Goal: Information Seeking & Learning: Learn about a topic

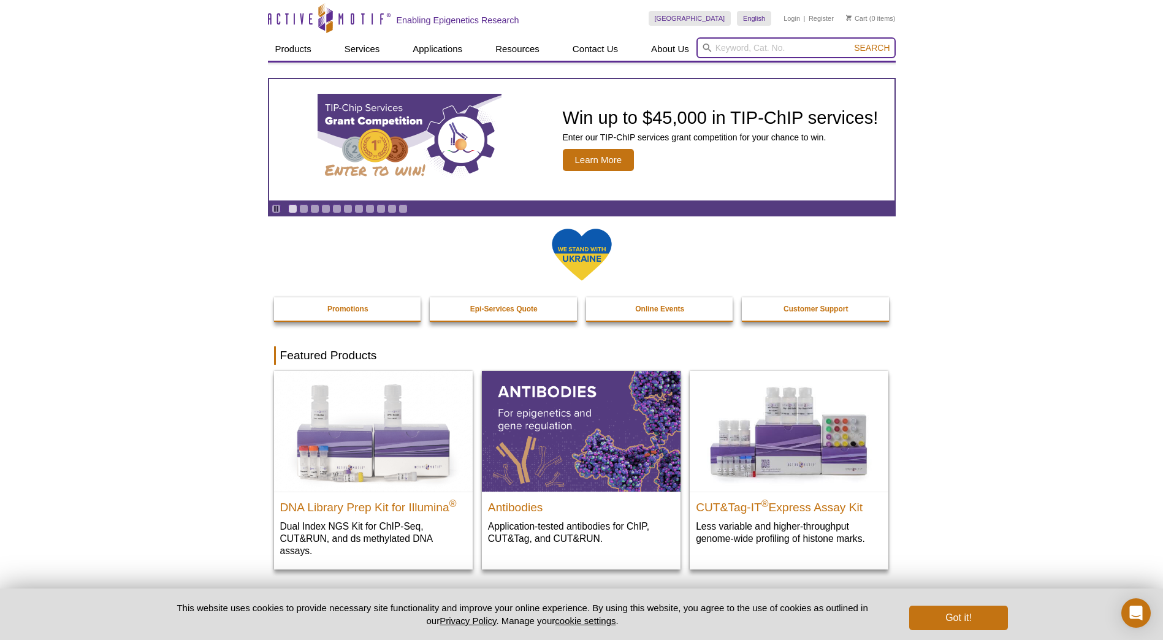
click at [740, 45] on input "search" at bounding box center [795, 47] width 199 height 21
paste input "61017"
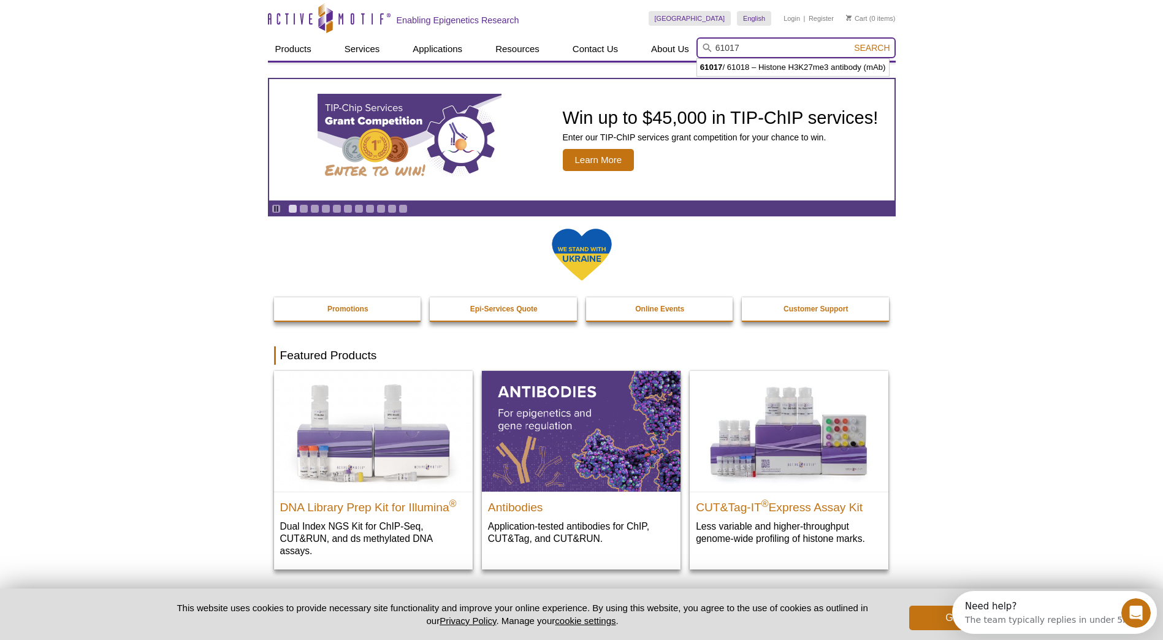
type input "61017"
click at [850, 42] on button "Search" at bounding box center [871, 47] width 43 height 11
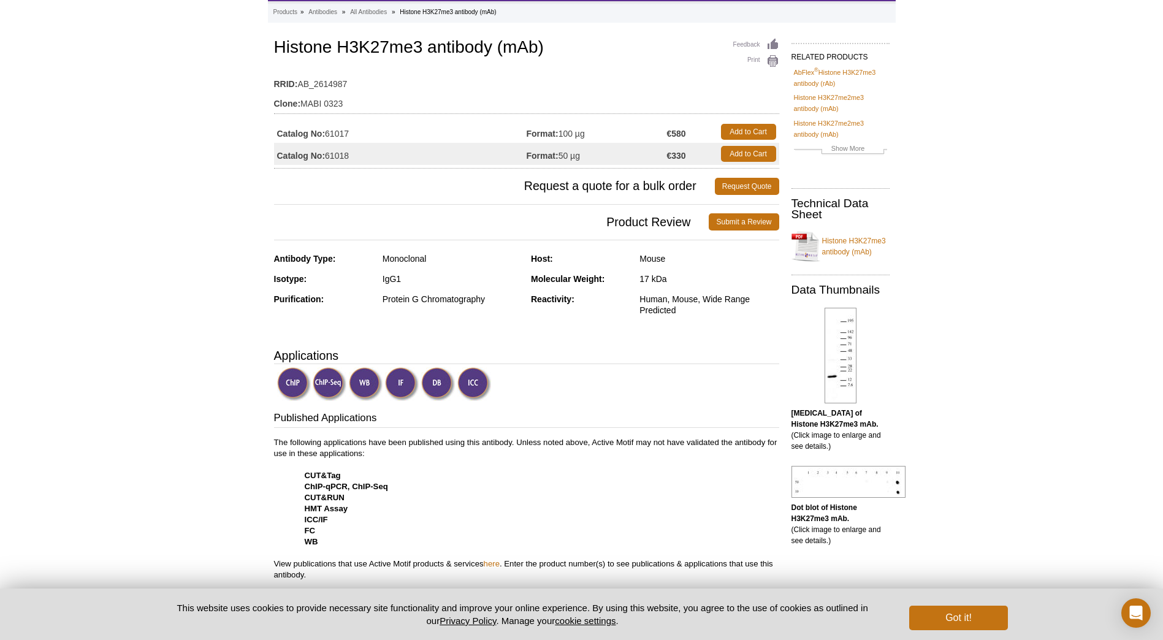
scroll to position [123, 0]
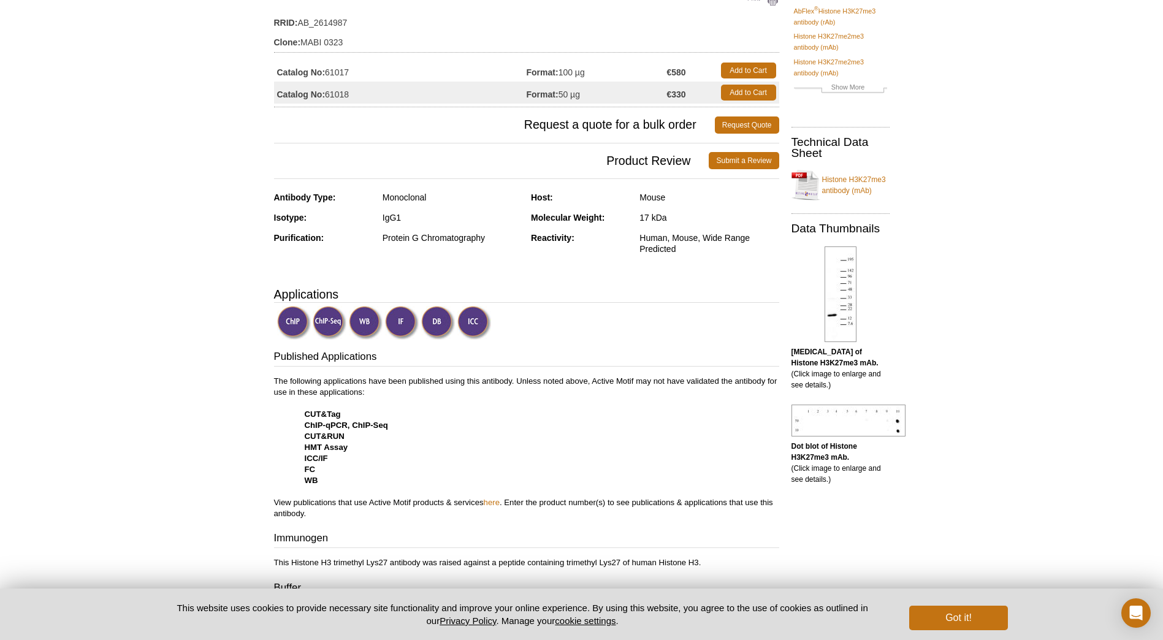
click at [361, 323] on img at bounding box center [366, 323] width 34 height 34
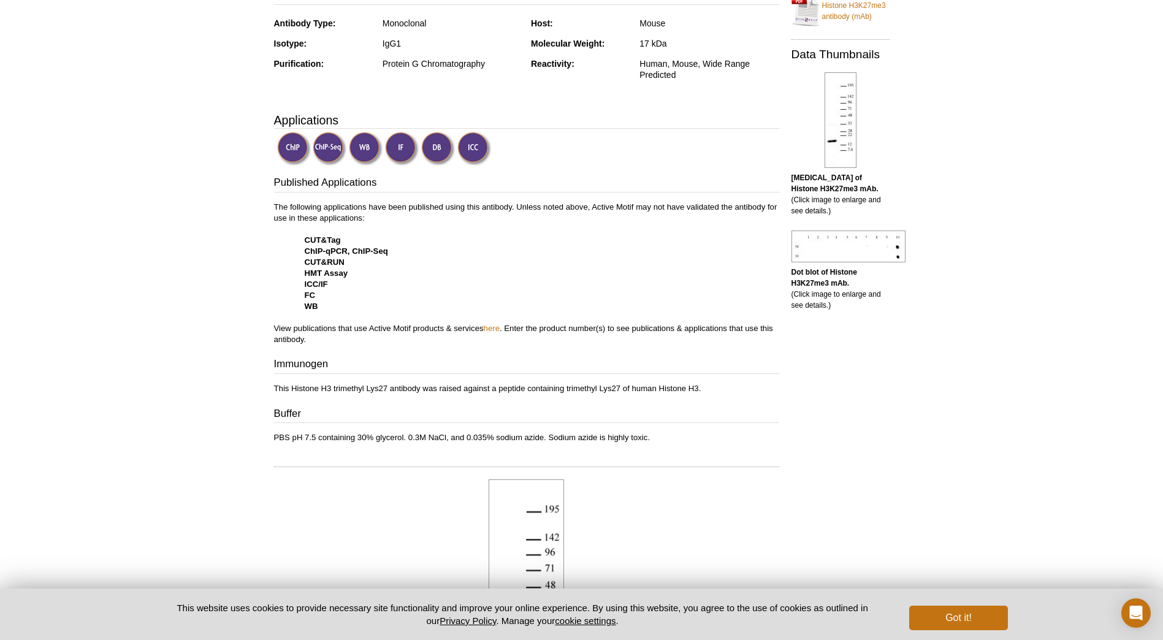
scroll to position [0, 0]
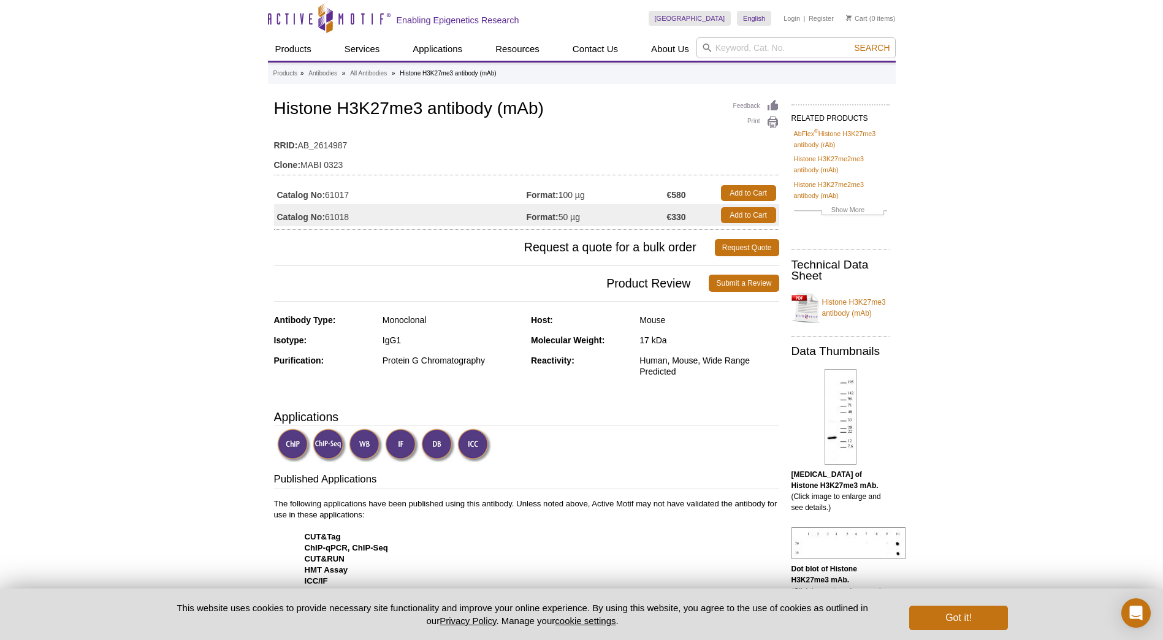
drag, startPoint x: 88, startPoint y: 496, endPoint x: 101, endPoint y: 493, distance: 13.8
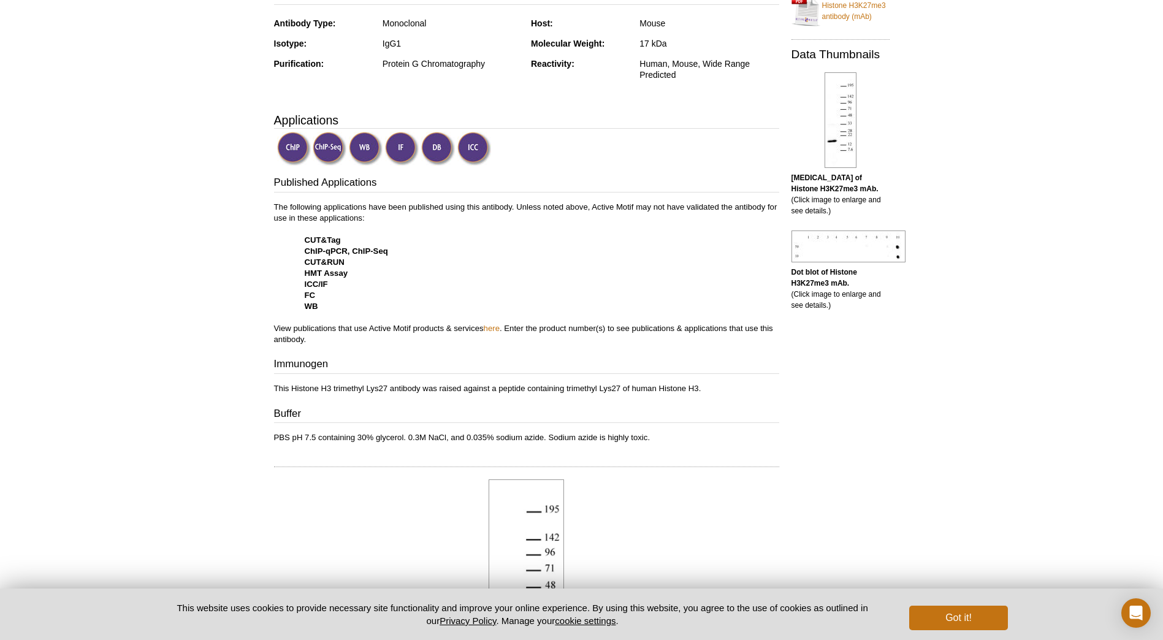
scroll to position [113, 0]
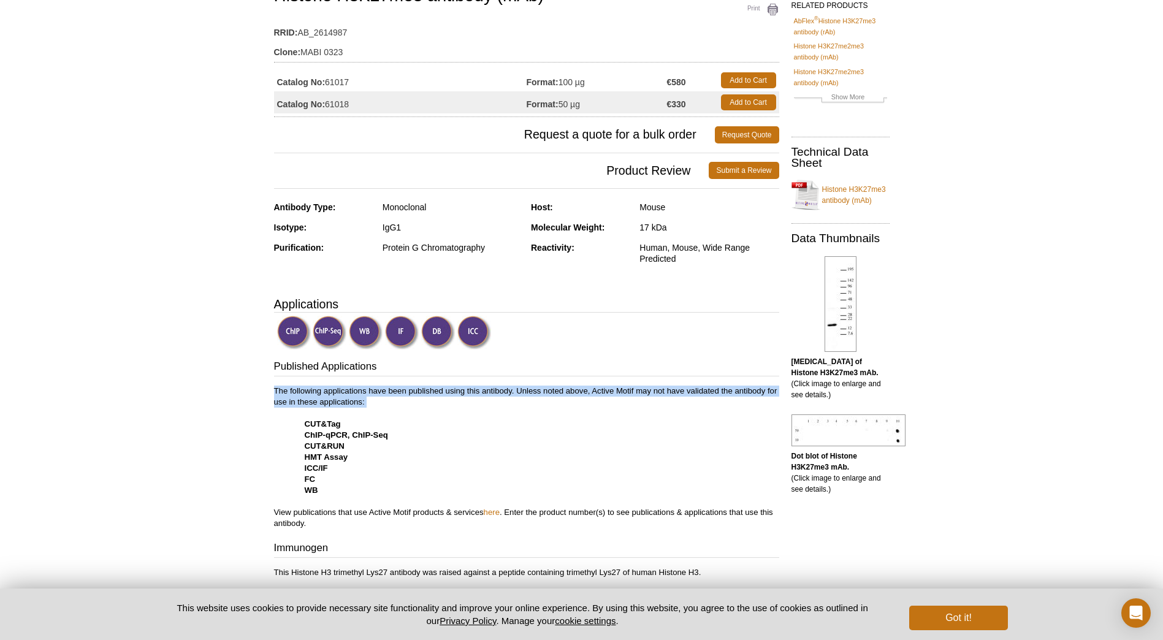
drag, startPoint x: 273, startPoint y: 389, endPoint x: 355, endPoint y: 409, distance: 84.7
copy p "The following applications have been published using this antibody. Unless note…"
click at [435, 454] on p "The following applications have been published using this antibody. Unless note…" at bounding box center [526, 457] width 505 height 143
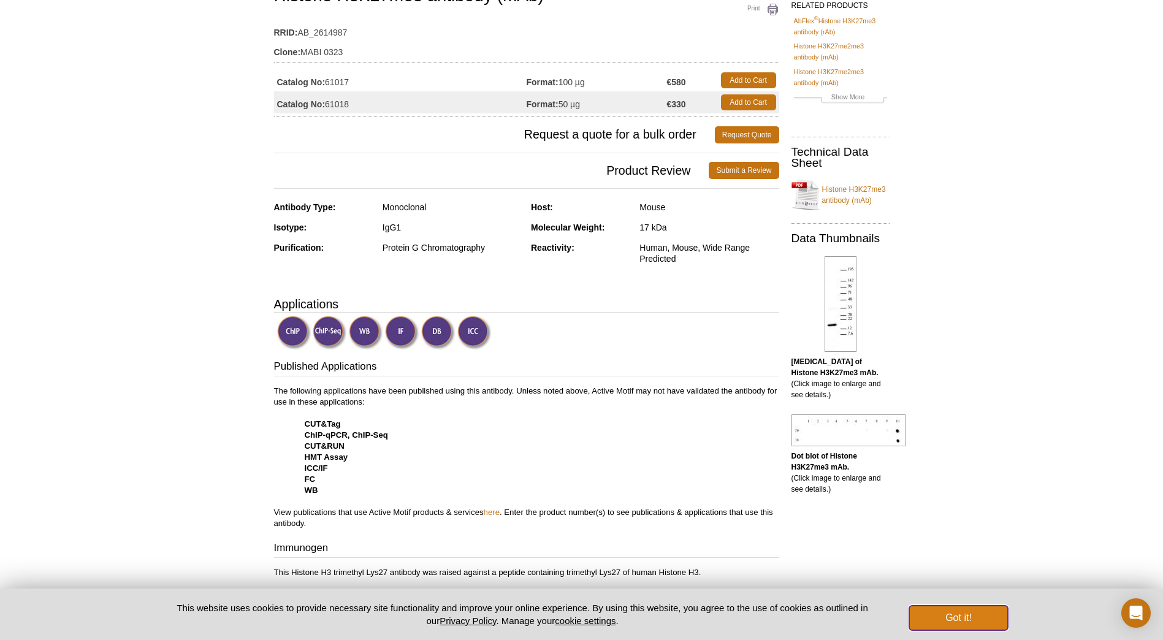
click at [944, 614] on button "Got it!" at bounding box center [958, 618] width 98 height 25
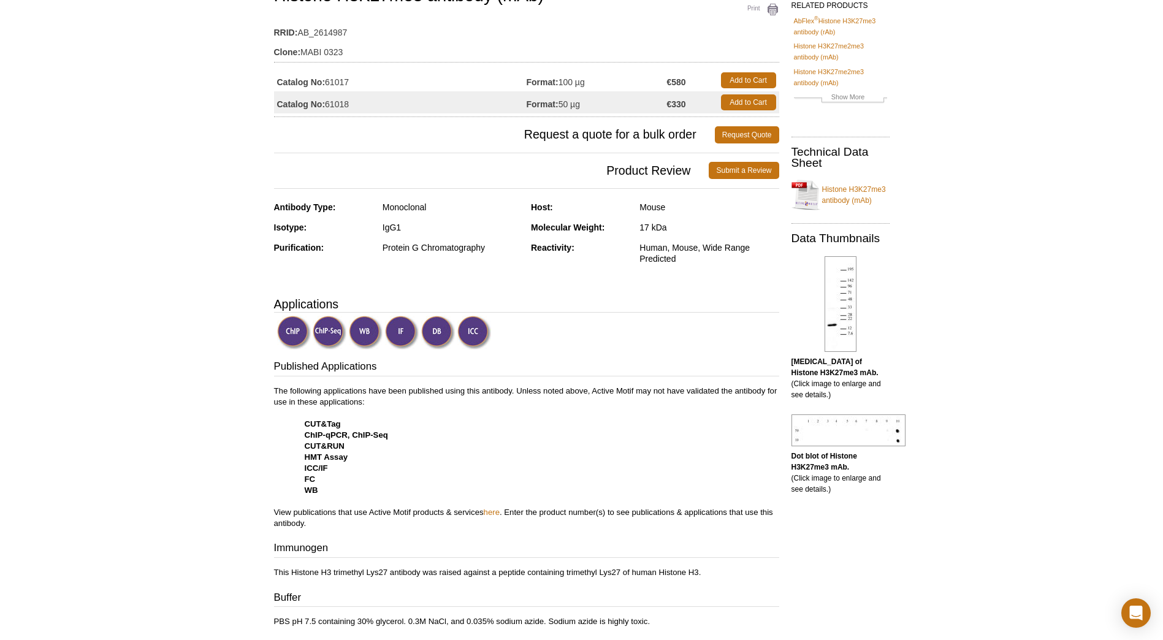
click at [417, 451] on p "The following applications have been published using this antibody. Unless note…" at bounding box center [526, 457] width 505 height 143
drag, startPoint x: 274, startPoint y: 204, endPoint x: 333, endPoint y: 202, distance: 59.5
click at [333, 202] on strong "Antibody Type:" at bounding box center [305, 207] width 62 height 10
copy strong "Antibody Type"
click at [384, 204] on div "Monoclonal" at bounding box center [451, 207] width 139 height 11
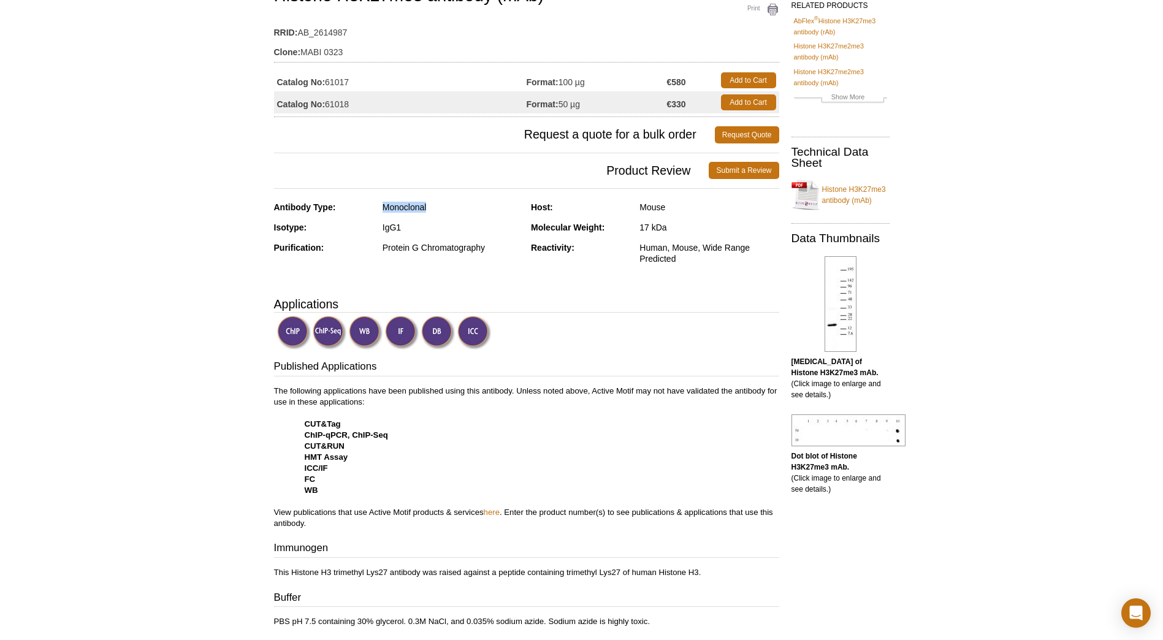
drag, startPoint x: 384, startPoint y: 204, endPoint x: 431, endPoint y: 206, distance: 46.6
click at [431, 206] on div "Monoclonal" at bounding box center [451, 207] width 139 height 11
copy div "Monoclonal"
click at [384, 226] on div "IgG1" at bounding box center [451, 227] width 139 height 11
drag, startPoint x: 278, startPoint y: 224, endPoint x: 320, endPoint y: 227, distance: 41.7
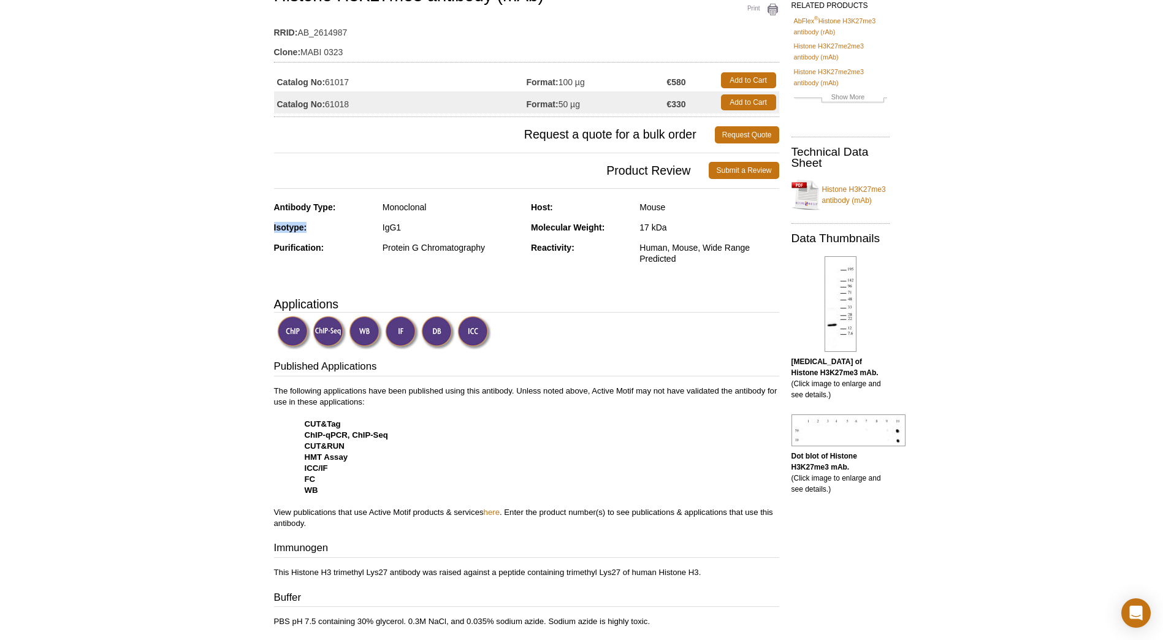
copy strong "Isotype:"
click at [388, 225] on div "IgG1" at bounding box center [451, 227] width 139 height 11
copy div "IgG1"
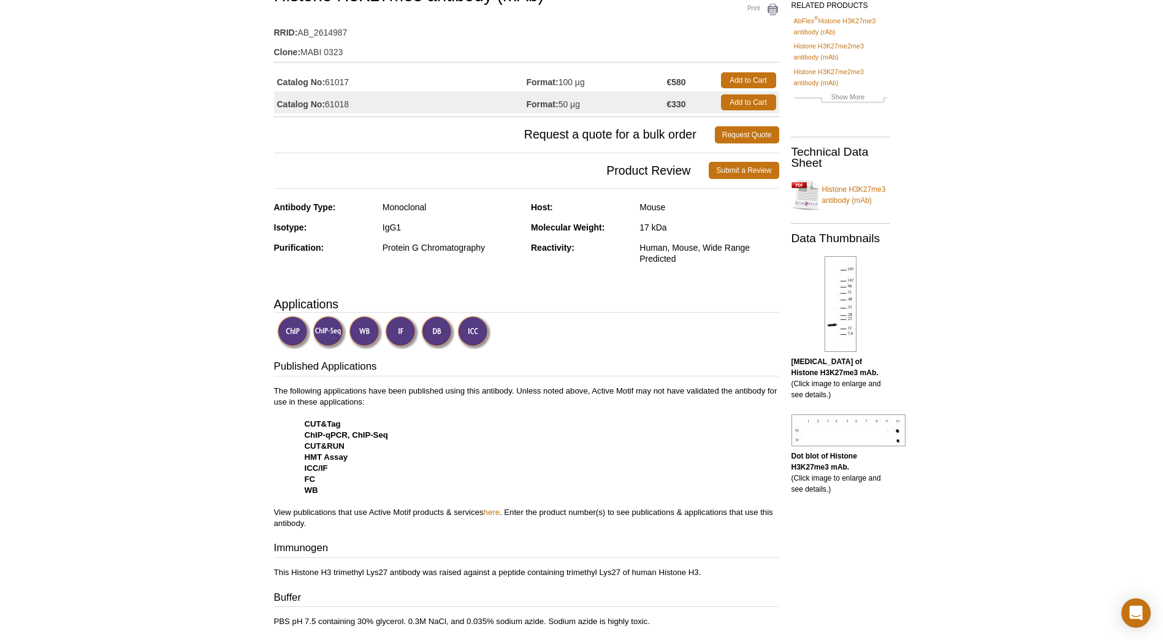
drag, startPoint x: 273, startPoint y: 245, endPoint x: 338, endPoint y: 248, distance: 65.7
copy strong "Purification:"
drag, startPoint x: 382, startPoint y: 248, endPoint x: 487, endPoint y: 251, distance: 104.2
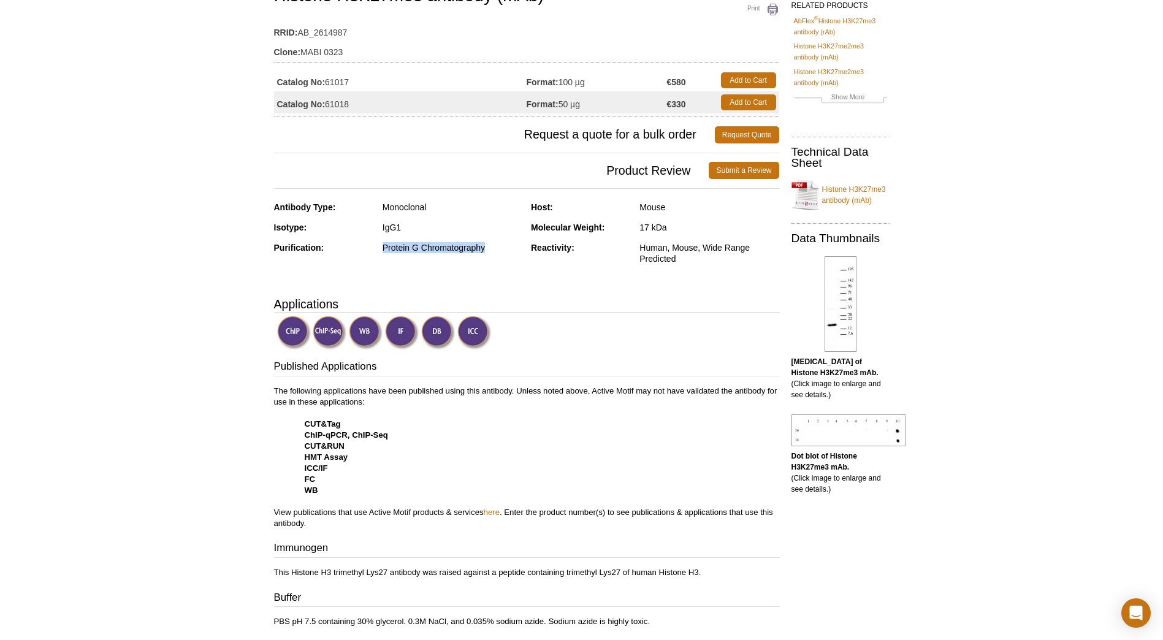
click at [487, 251] on div "Protein G Chromatography" at bounding box center [451, 247] width 139 height 11
copy div "Protein G Chromatography"
click at [843, 188] on link "Histone H3K27me3 antibody (mAb)" at bounding box center [840, 195] width 98 height 37
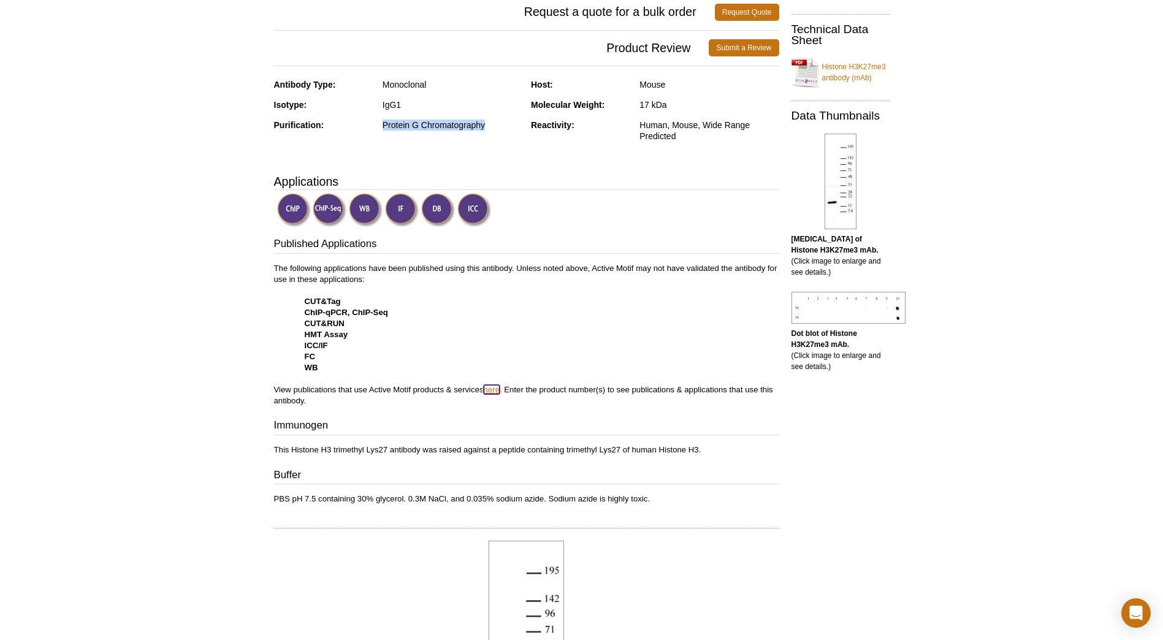
click at [494, 387] on link "here" at bounding box center [492, 389] width 16 height 9
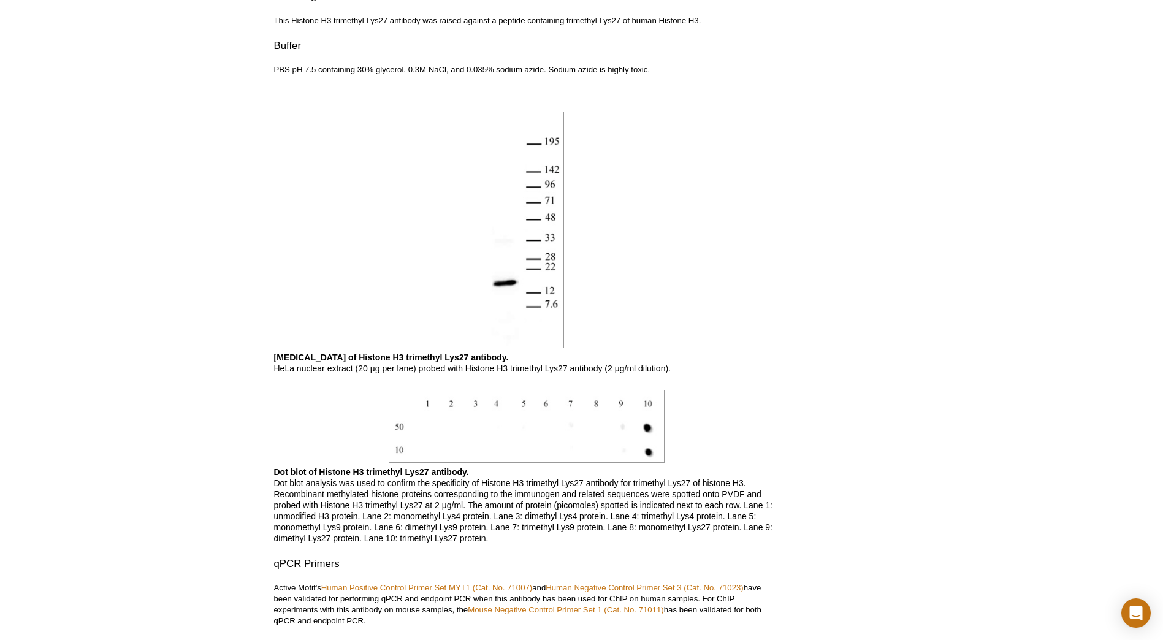
scroll to position [910, 0]
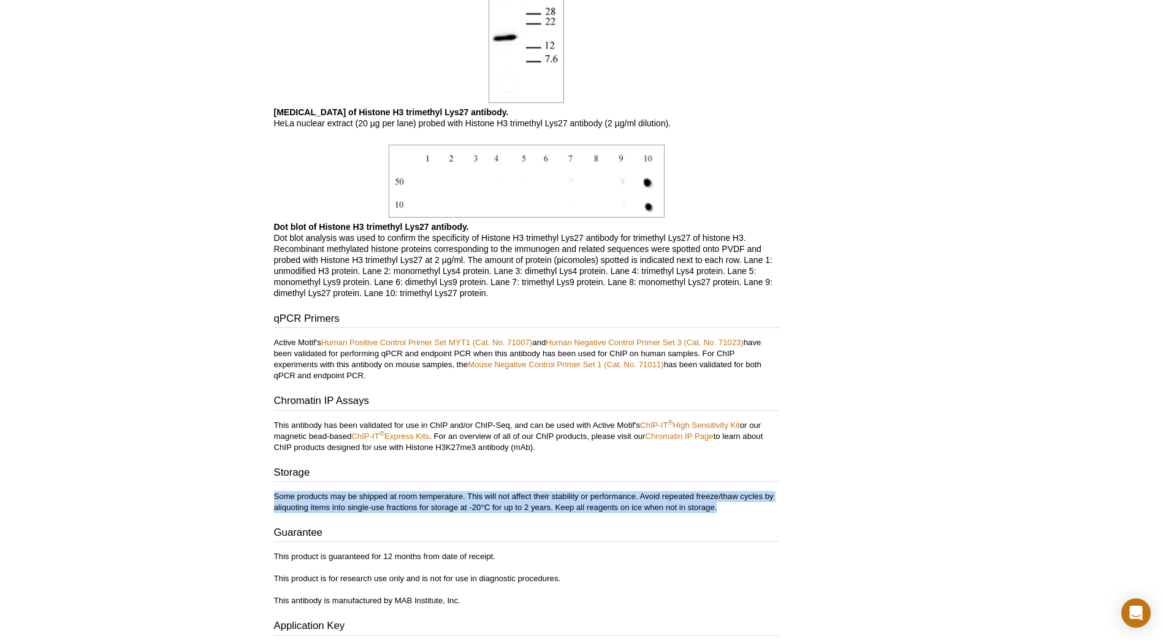
drag, startPoint x: 273, startPoint y: 498, endPoint x: 726, endPoint y: 508, distance: 452.4
click at [726, 508] on p "Some products may be shipped at room temperature. This will not affect their st…" at bounding box center [526, 502] width 505 height 22
copy p "Some products may be shipped at room temperature. This will not affect their st…"
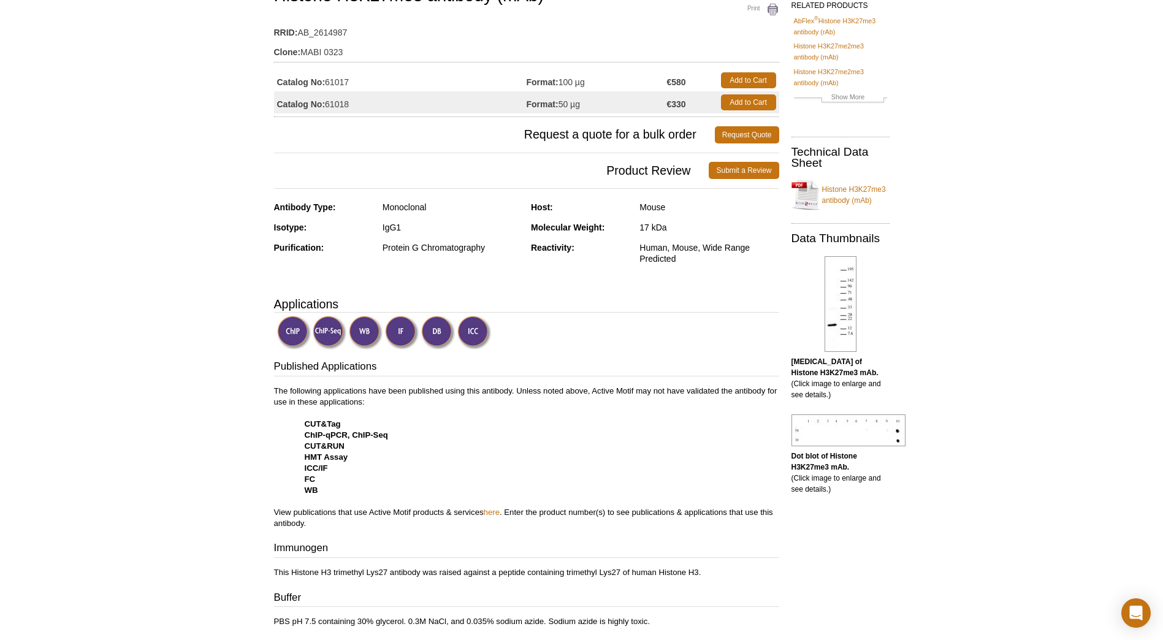
scroll to position [0, 0]
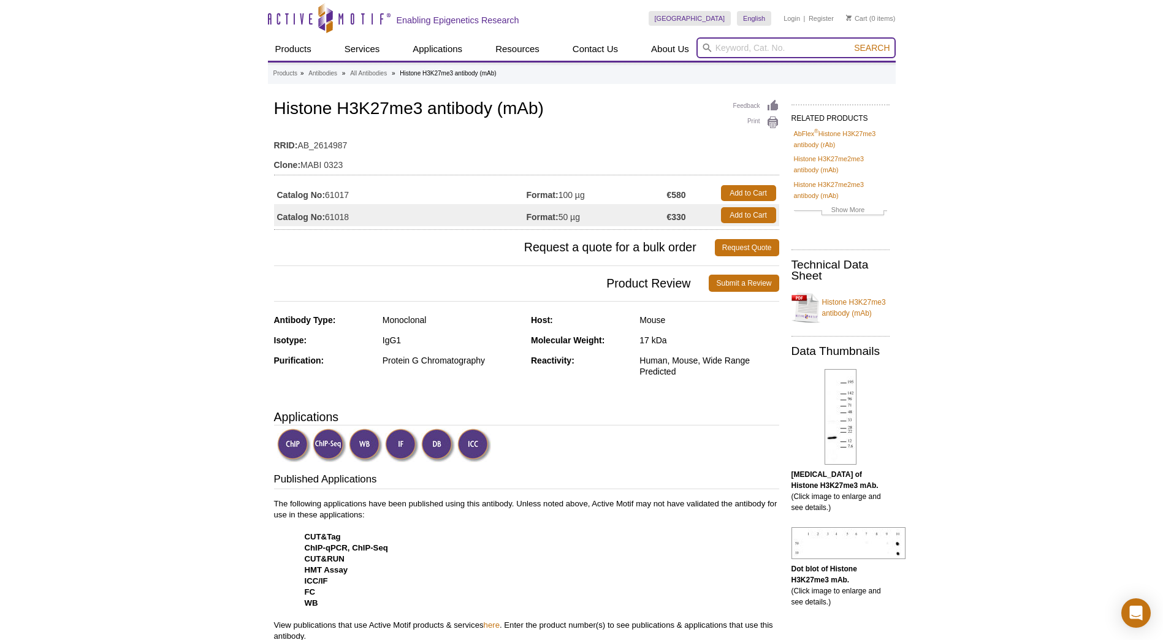
click at [735, 53] on input "search" at bounding box center [795, 47] width 199 height 21
paste input "61379"
type input "61379"
click at [850, 42] on button "Search" at bounding box center [871, 47] width 43 height 11
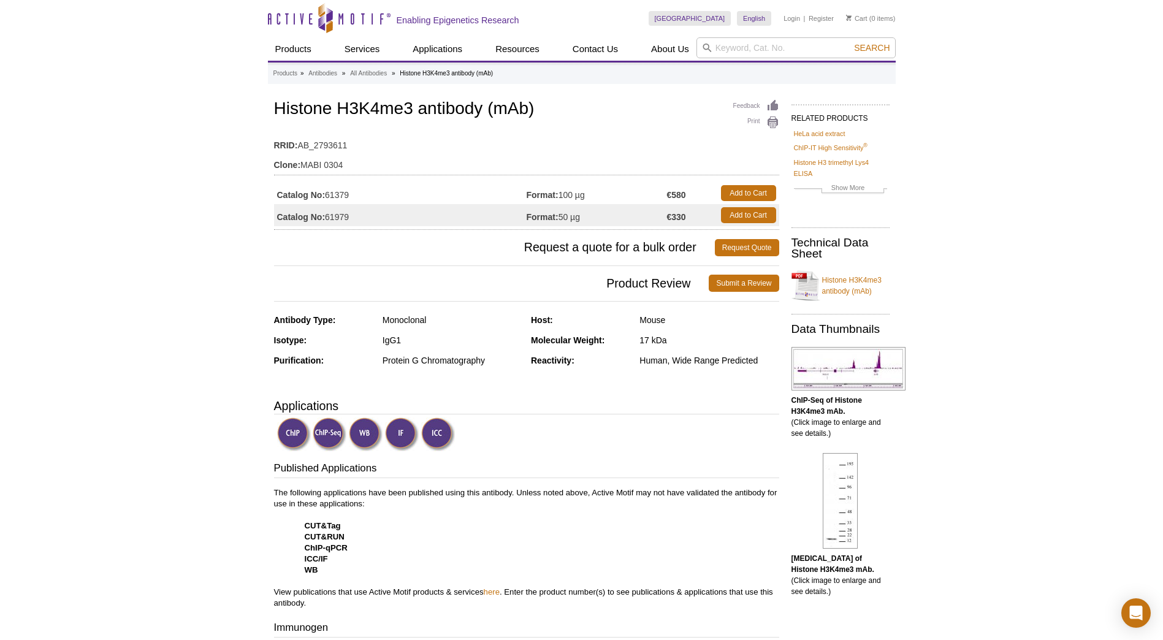
click at [783, 44] on input "search" at bounding box center [795, 47] width 199 height 21
paste input "39679"
type input "39679 / 39079 – Histone H3K4me2 antibody (mAb)"
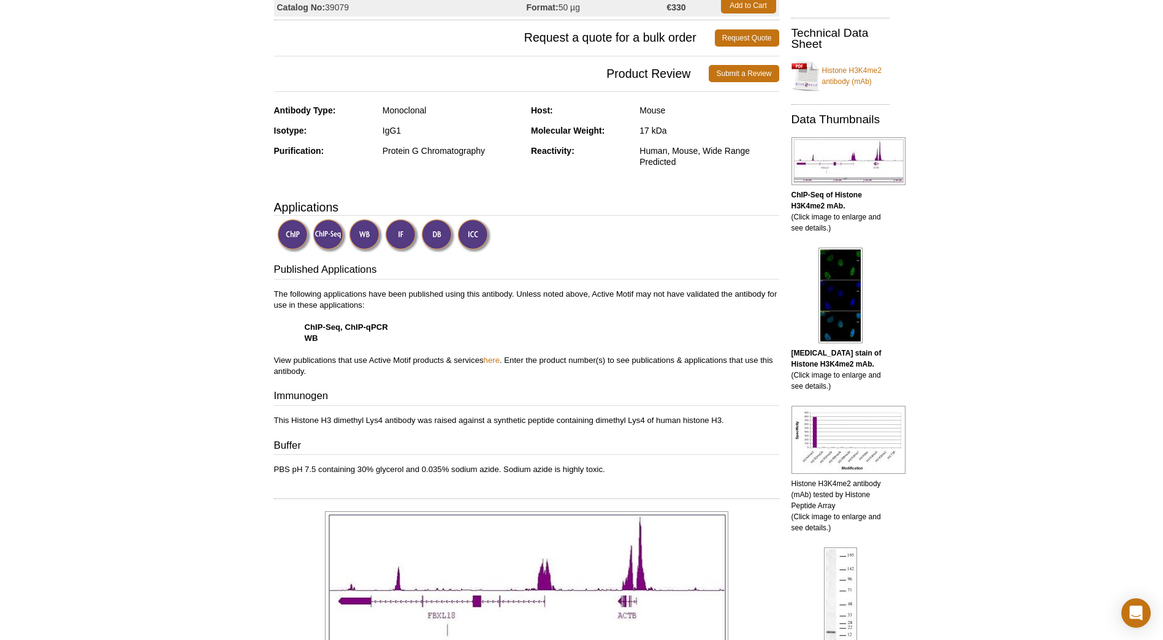
scroll to position [87, 0]
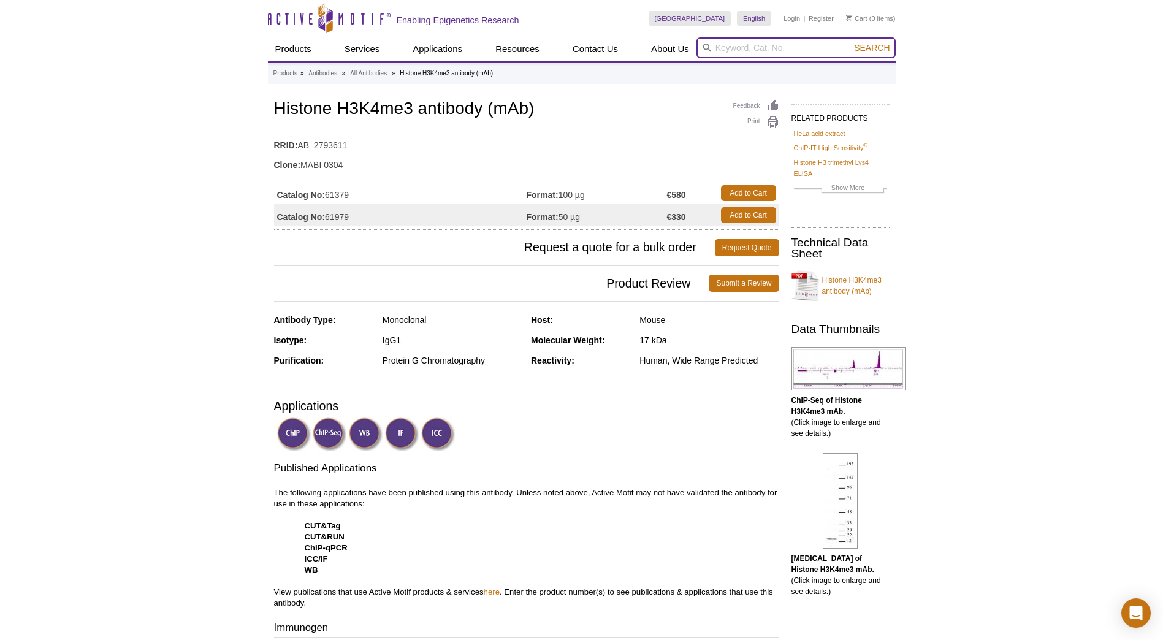
click at [729, 44] on input "search" at bounding box center [795, 47] width 199 height 21
paste input "H3K4me1-mAb"
type input "H3K4me1-mAb"
click at [850, 42] on button "Search" at bounding box center [871, 47] width 43 height 11
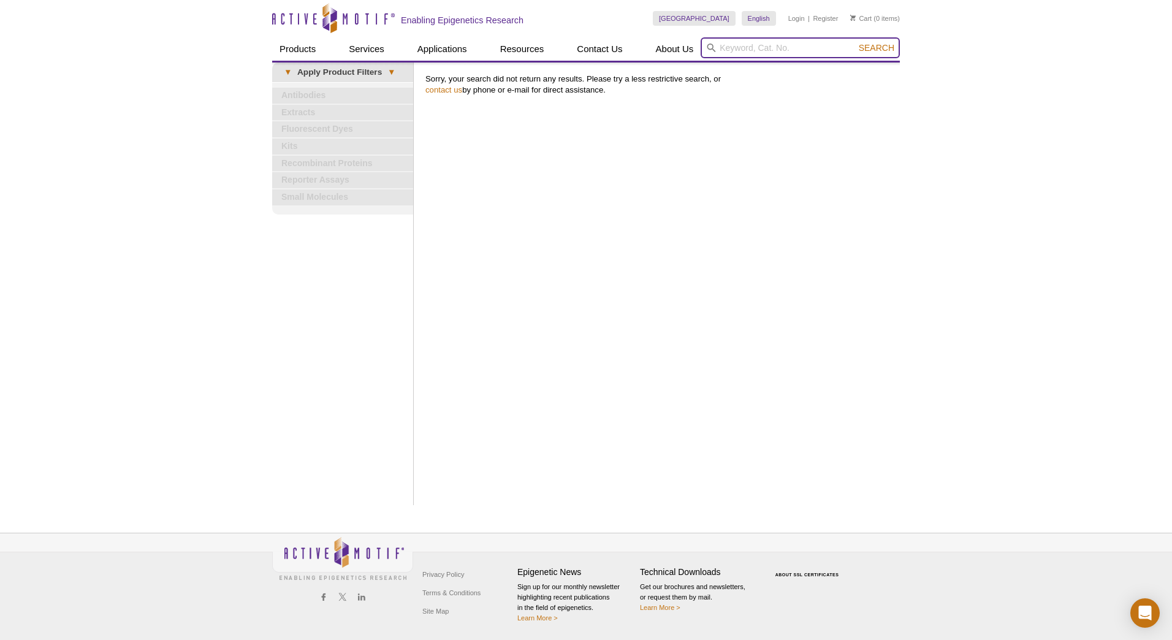
click at [740, 52] on input "search" at bounding box center [800, 47] width 199 height 21
type input "C"
click at [745, 47] on input "C" at bounding box center [800, 47] width 199 height 21
click at [754, 47] on input "search" at bounding box center [800, 47] width 199 height 21
paste input "H3K4me1"
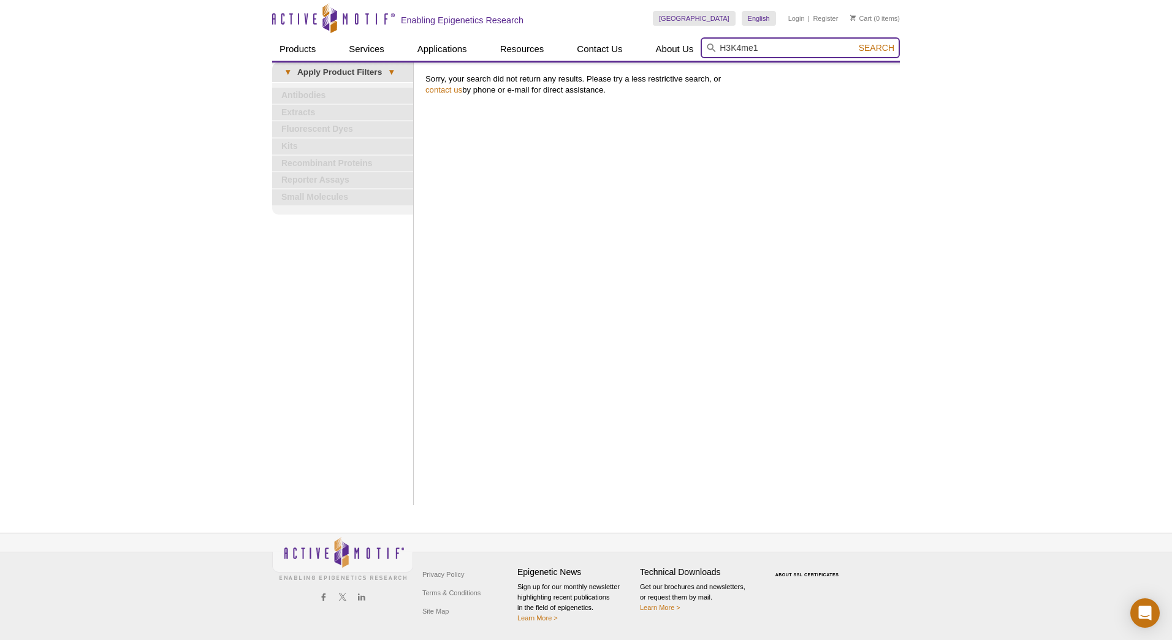
click at [855, 42] on button "Search" at bounding box center [876, 47] width 43 height 11
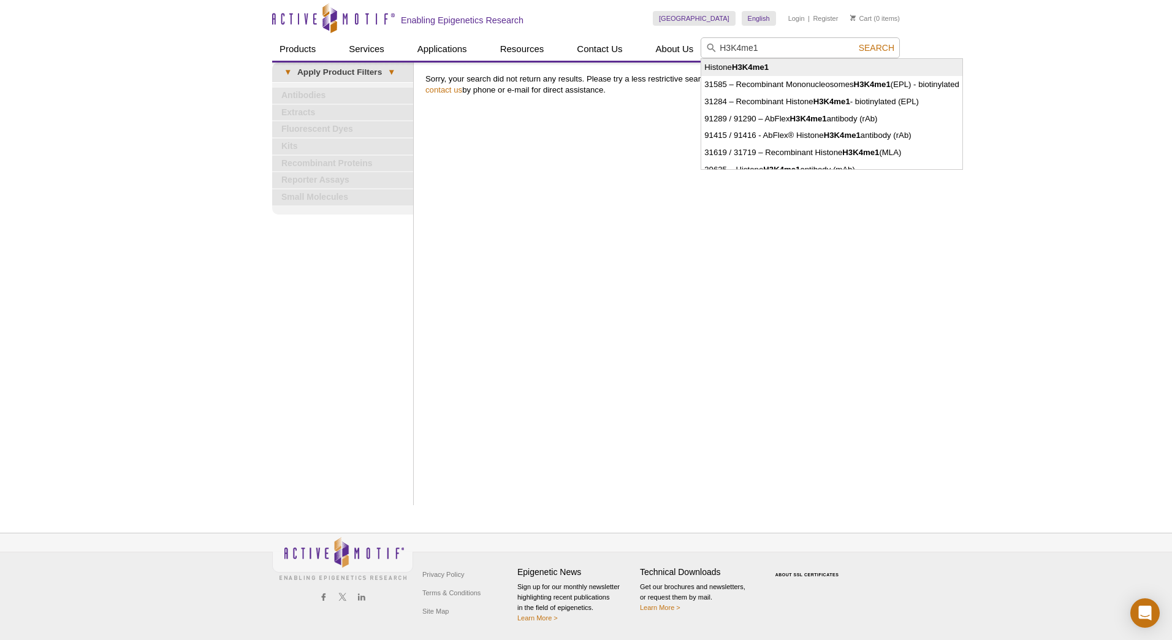
click at [753, 72] on li "Histone H3K4me1" at bounding box center [831, 67] width 261 height 17
type input "Histone H3K4me1"
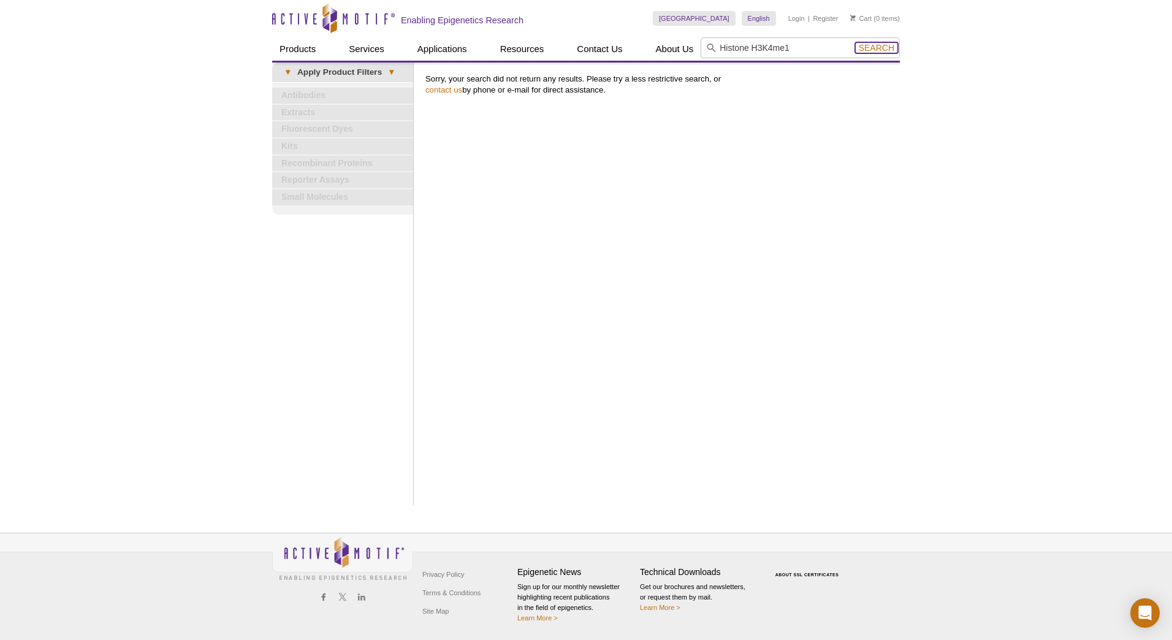
click at [884, 47] on span "Search" at bounding box center [877, 48] width 36 height 10
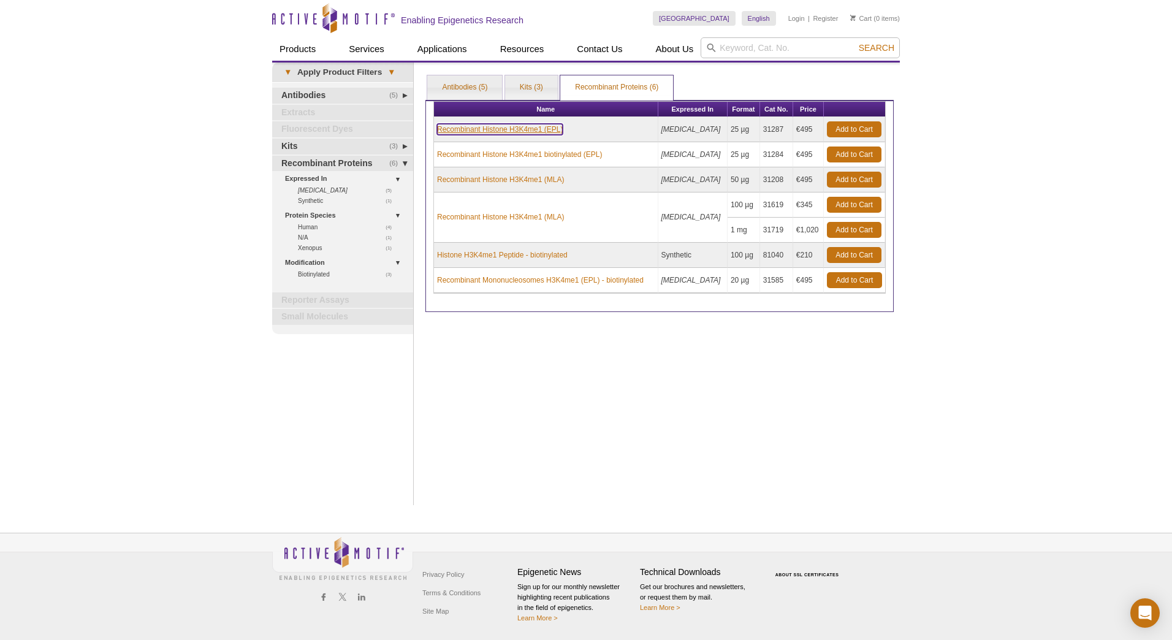
click at [479, 129] on link "Recombinant Histone H3K4me1 (EPL)" at bounding box center [500, 129] width 126 height 11
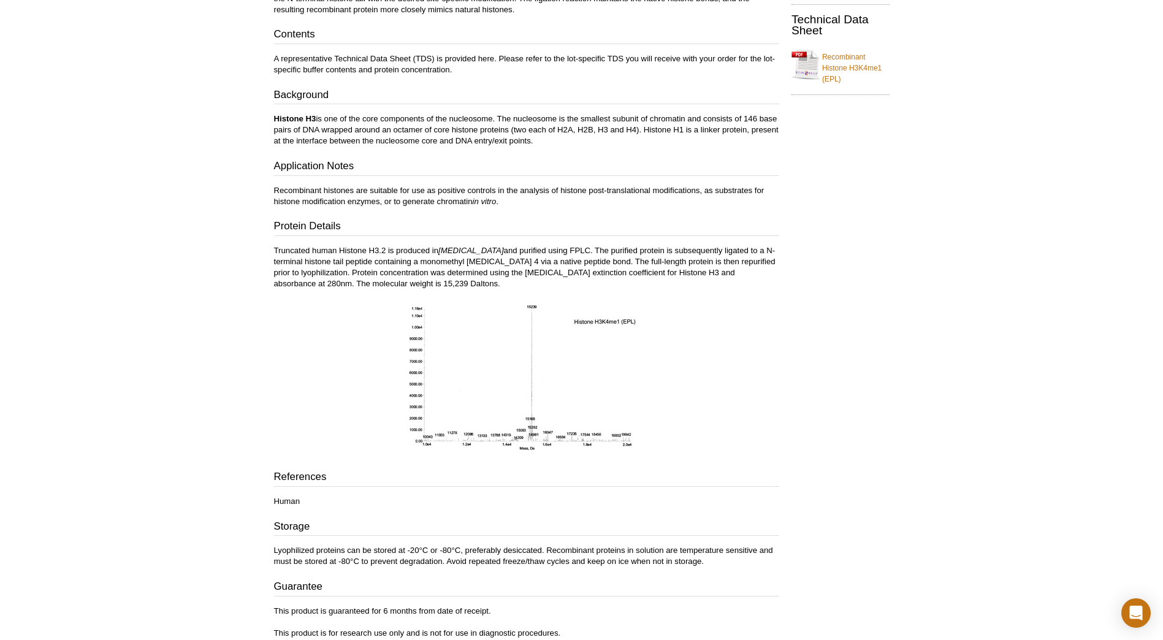
scroll to position [390, 0]
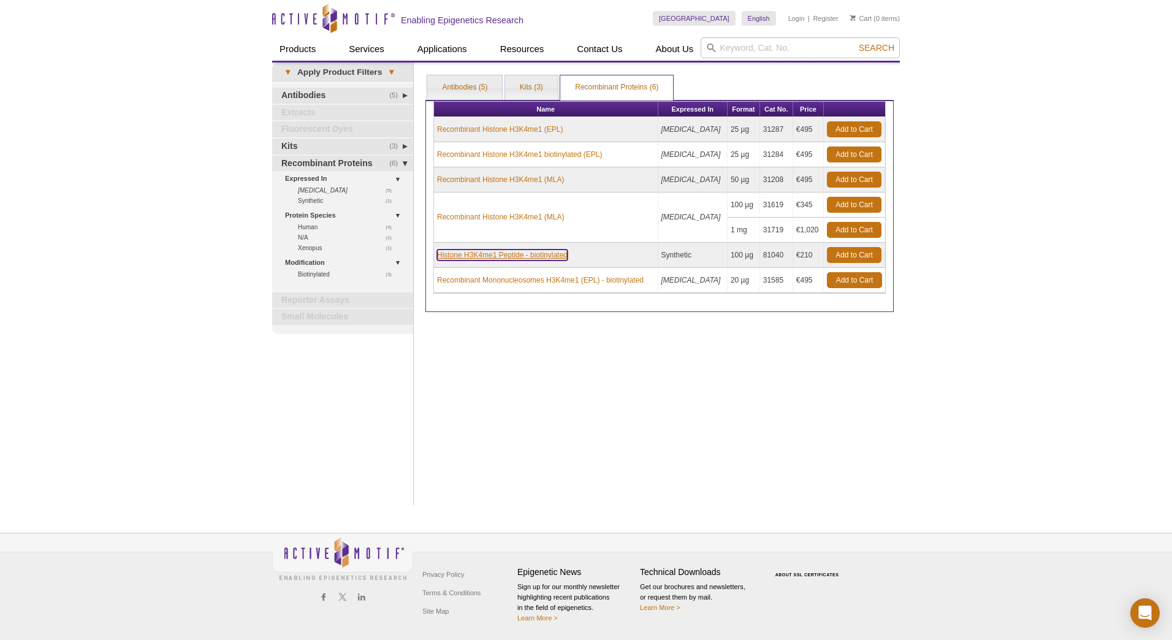
click at [519, 256] on link "Histone H3K4me1 Peptide - biotinylated" at bounding box center [502, 254] width 131 height 11
click at [463, 91] on link "Antibodies (5)" at bounding box center [464, 87] width 75 height 25
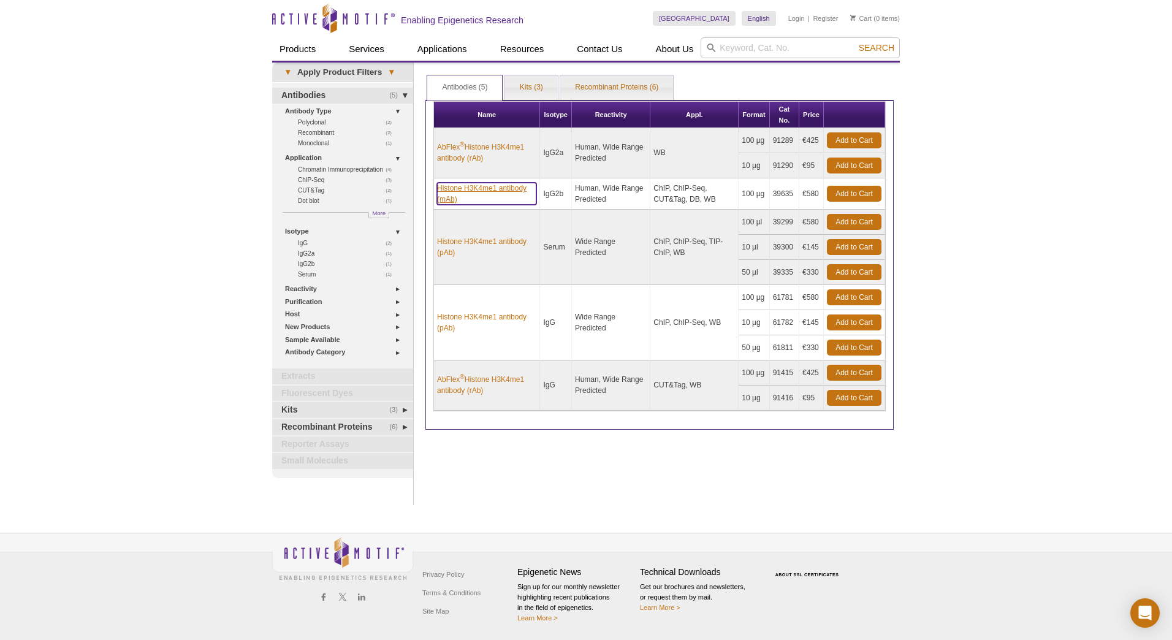
click at [482, 196] on link "Histone H3K4me1 antibody (mAb)" at bounding box center [486, 194] width 99 height 22
click at [465, 185] on link "Histone H3K4me1 antibody (mAb)" at bounding box center [486, 194] width 99 height 22
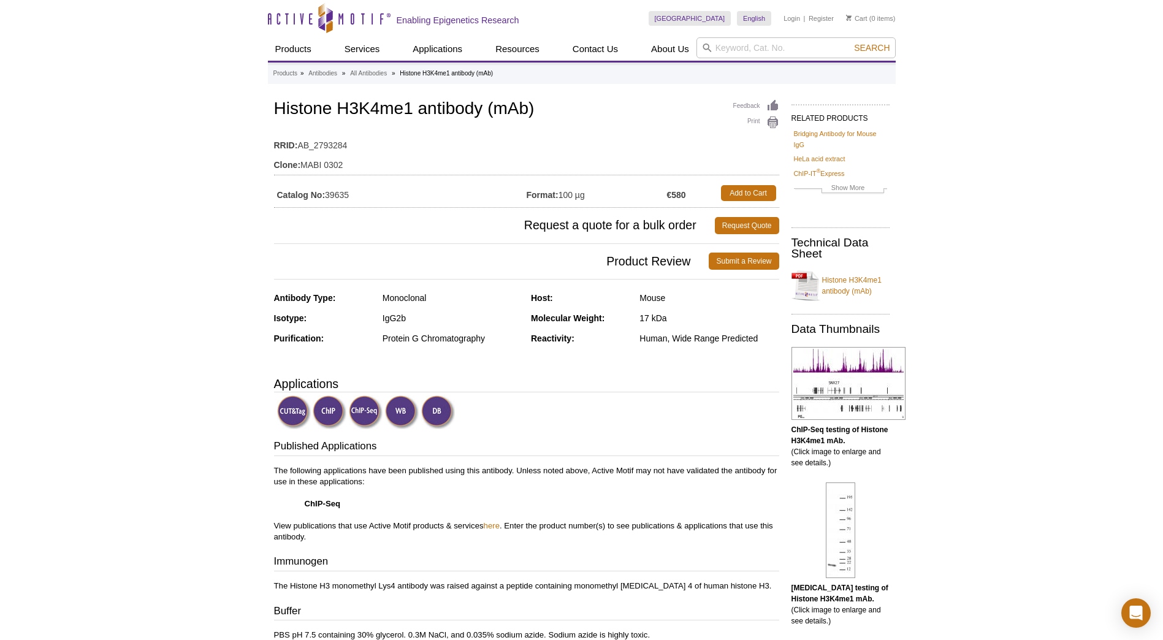
click at [337, 194] on td "Catalog No: 39635" at bounding box center [400, 193] width 253 height 22
drag, startPoint x: 328, startPoint y: 193, endPoint x: 354, endPoint y: 194, distance: 26.4
click at [354, 194] on td "Catalog No: 39635" at bounding box center [400, 193] width 253 height 22
copy td "39635"
click at [736, 44] on input "search" at bounding box center [795, 47] width 199 height 21
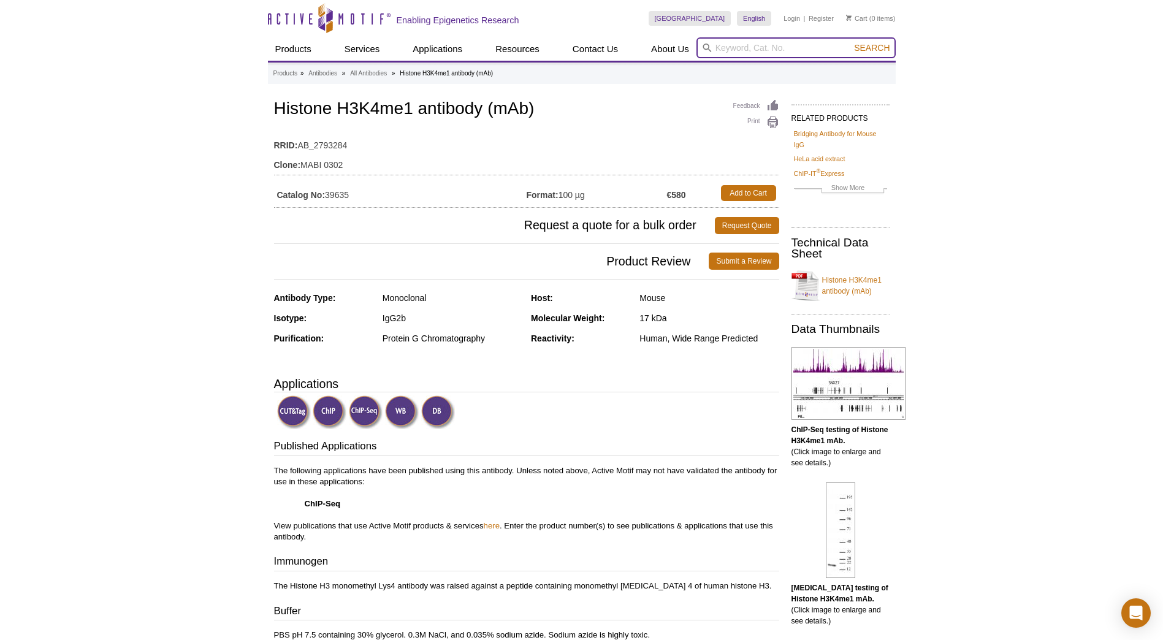
paste input "39685"
click at [850, 42] on button "Search" at bounding box center [871, 47] width 43 height 11
type input "39685 / 39085 – Histone H3K27ac antibody (mAb)"
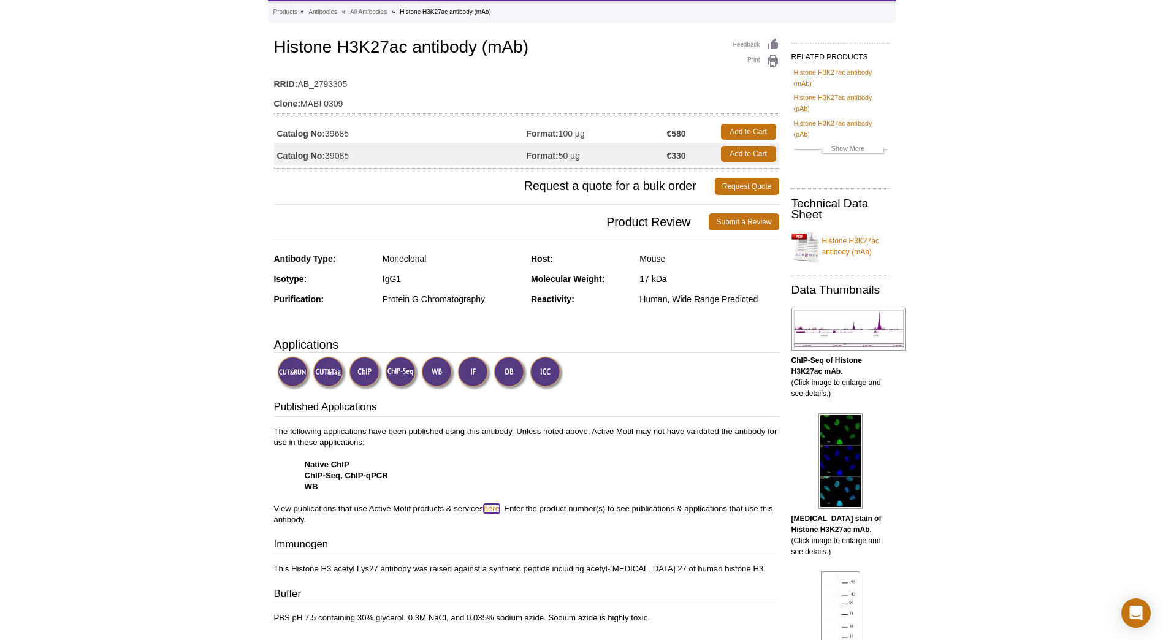
click at [490, 511] on link "here" at bounding box center [492, 508] width 16 height 9
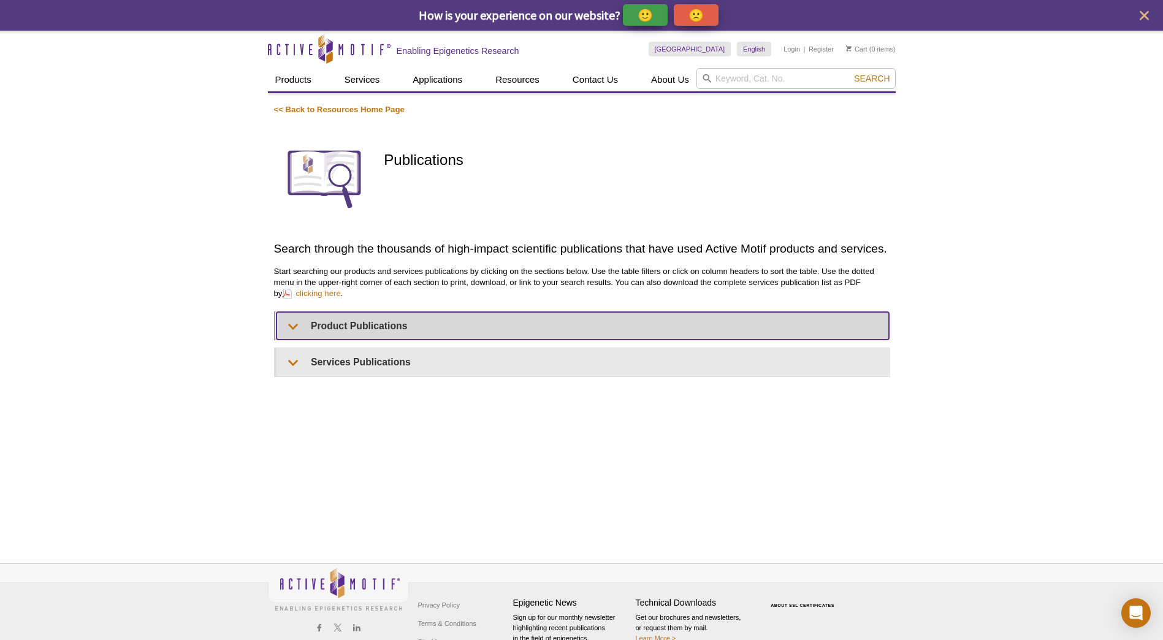
click at [380, 322] on summary "Product Publications" at bounding box center [582, 326] width 612 height 28
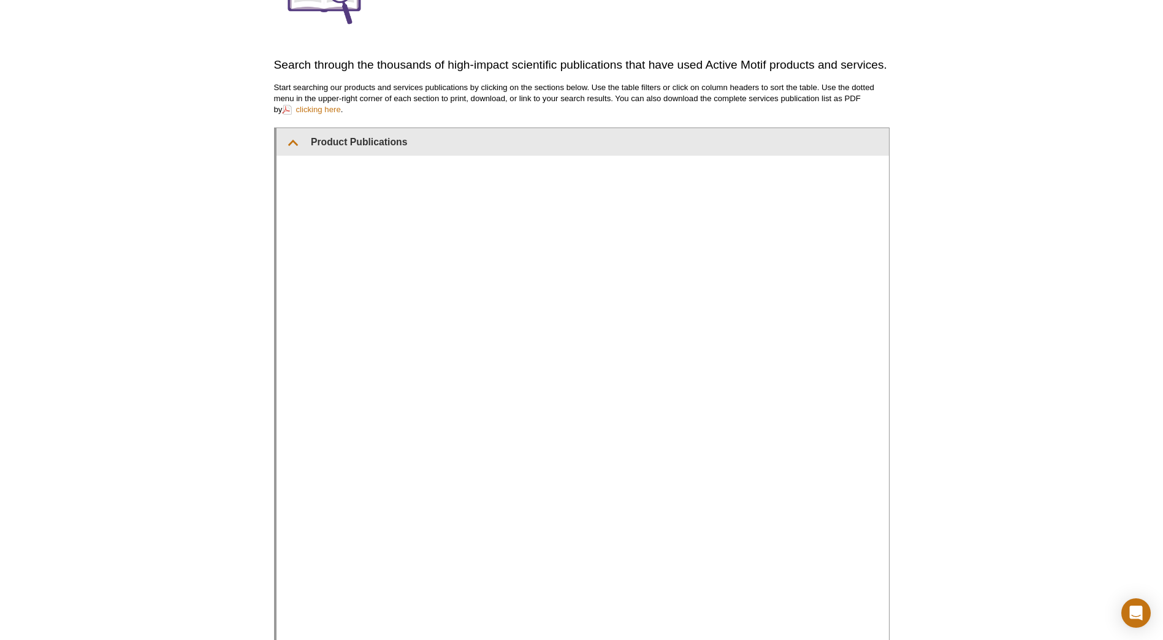
scroll to position [245, 0]
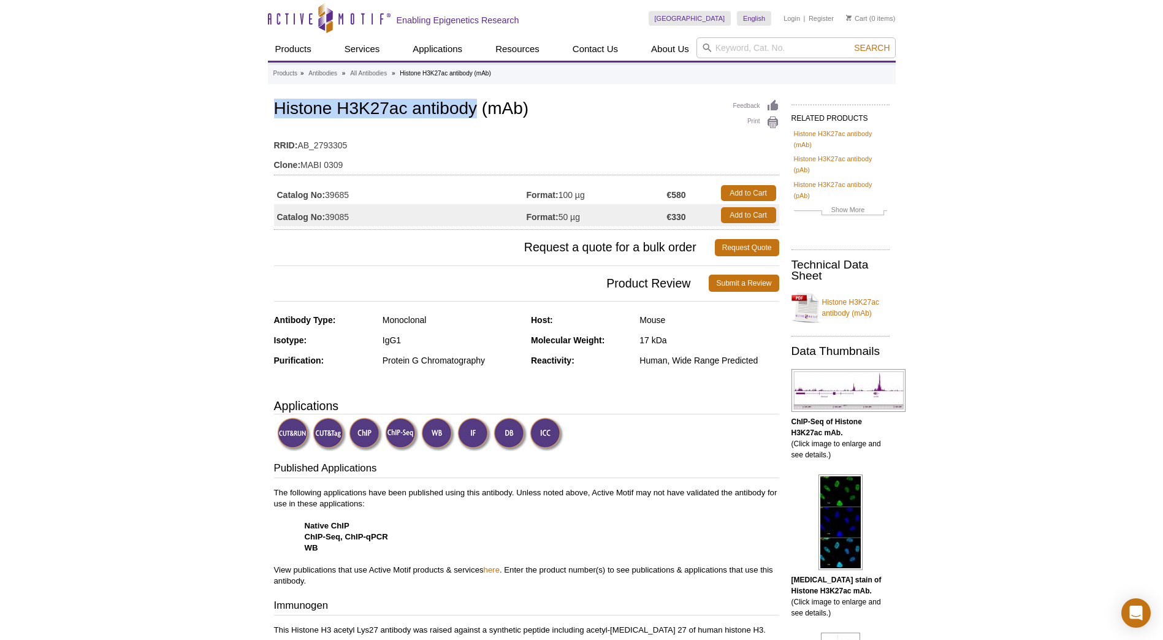
drag, startPoint x: 474, startPoint y: 111, endPoint x: 275, endPoint y: 115, distance: 199.2
click at [275, 115] on h1 "Histone H3K27ac antibody (mAb)" at bounding box center [526, 109] width 505 height 21
copy h1 "Histone H3K27ac antibody"
click at [333, 196] on td "Catalog No: 39685" at bounding box center [400, 193] width 253 height 22
drag, startPoint x: 325, startPoint y: 194, endPoint x: 357, endPoint y: 197, distance: 32.0
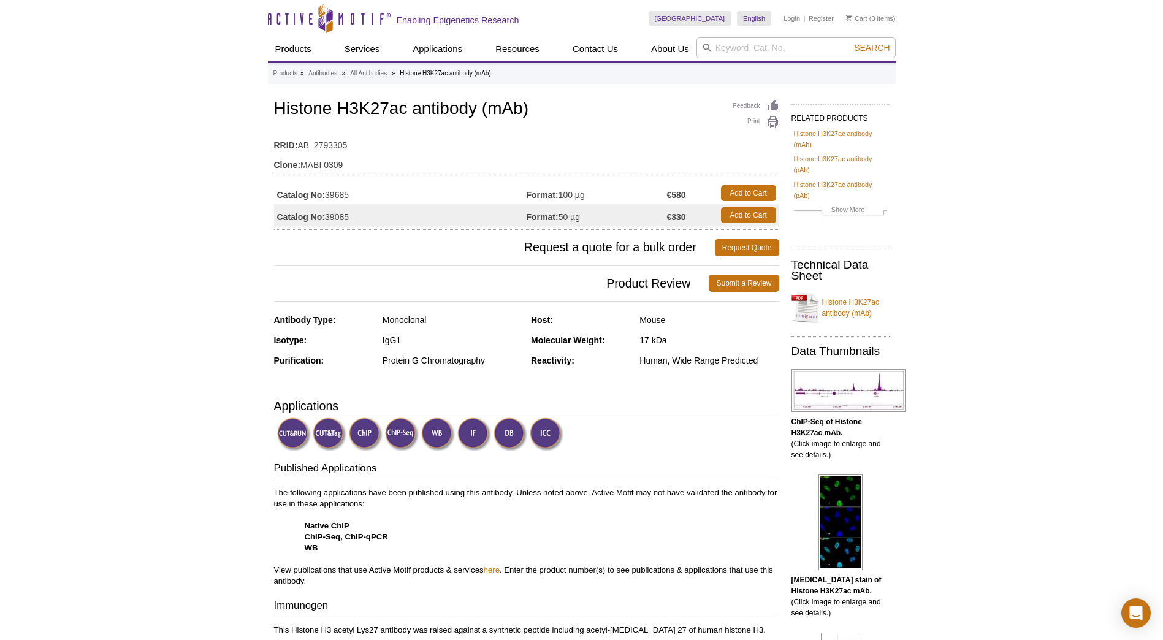
click at [357, 197] on td "Catalog No: 39685" at bounding box center [400, 193] width 253 height 22
copy td "39685"
